Goal: Find specific page/section: Find specific page/section

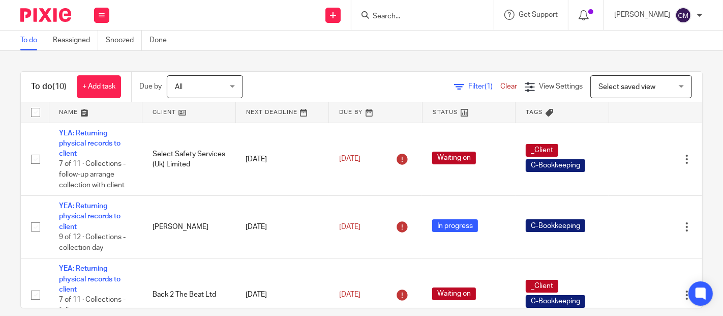
click at [395, 18] on input "Search" at bounding box center [418, 16] width 92 height 9
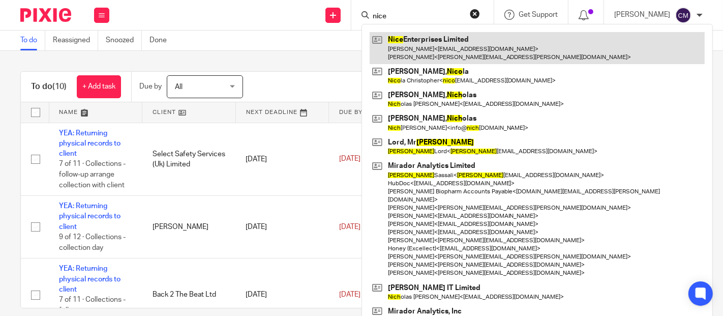
type input "nice"
click at [420, 40] on link at bounding box center [537, 48] width 335 height 32
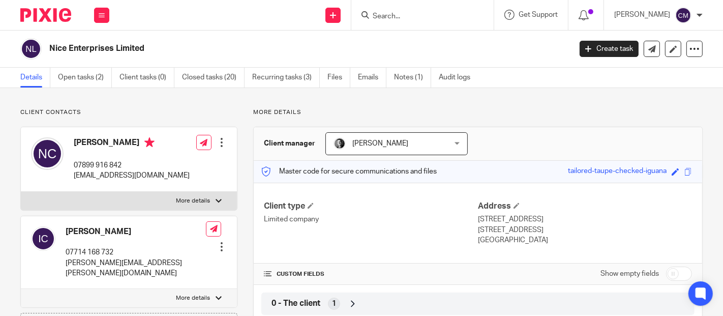
click at [327, 80] on ul "Details Open tasks (2) Client tasks (0) Closed tasks (20) Recurring tasks (3) F…" at bounding box center [253, 78] width 466 height 20
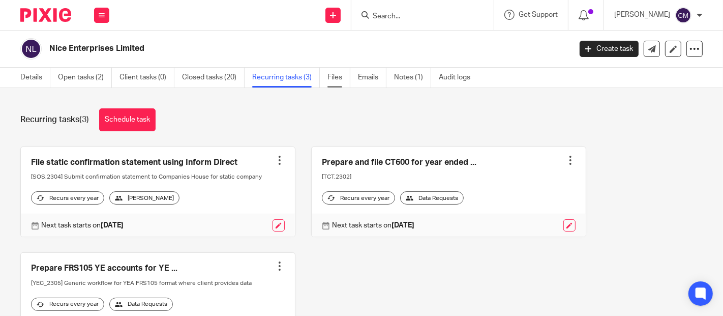
click at [339, 83] on link "Files" at bounding box center [339, 78] width 23 height 20
click at [335, 77] on link "Files" at bounding box center [339, 78] width 23 height 20
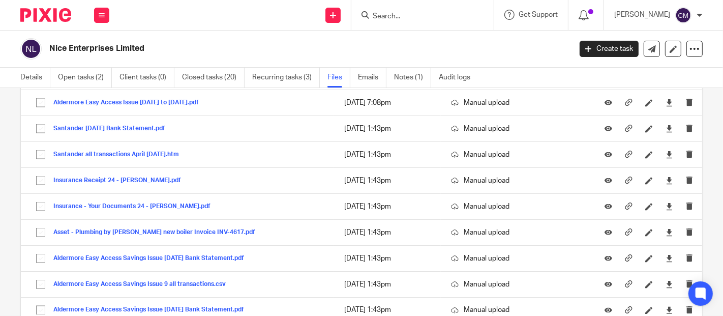
scroll to position [1300, 0]
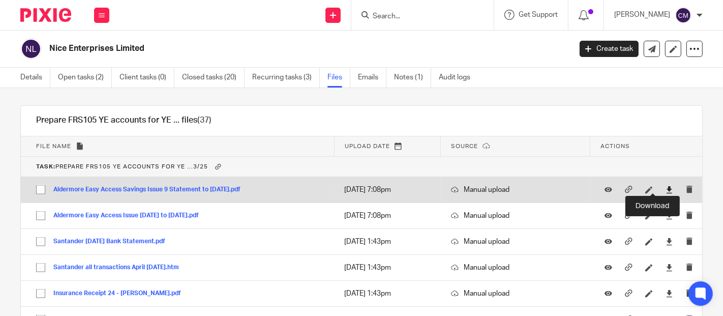
click at [666, 186] on icon at bounding box center [670, 190] width 8 height 8
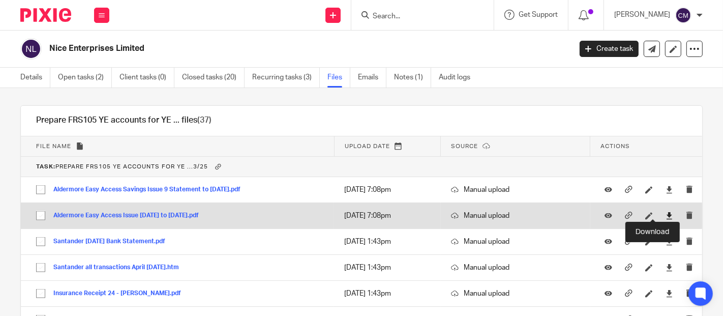
click at [666, 212] on icon at bounding box center [670, 216] width 8 height 8
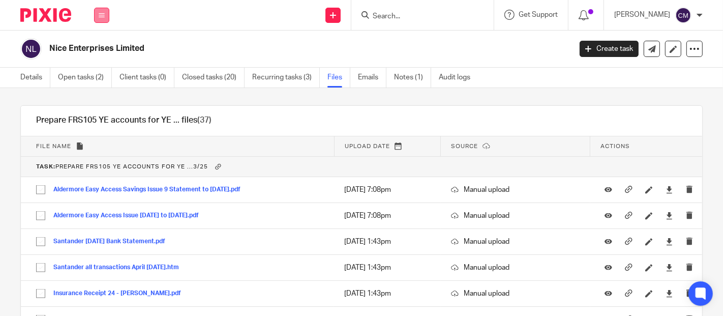
click at [98, 13] on button at bounding box center [101, 15] width 15 height 15
click at [95, 47] on link "Work" at bounding box center [96, 47] width 16 height 7
